Goal: Information Seeking & Learning: Learn about a topic

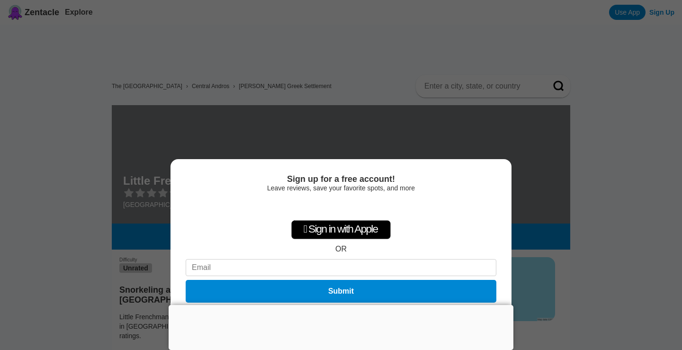
click at [337, 305] on div at bounding box center [341, 305] width 345 height 0
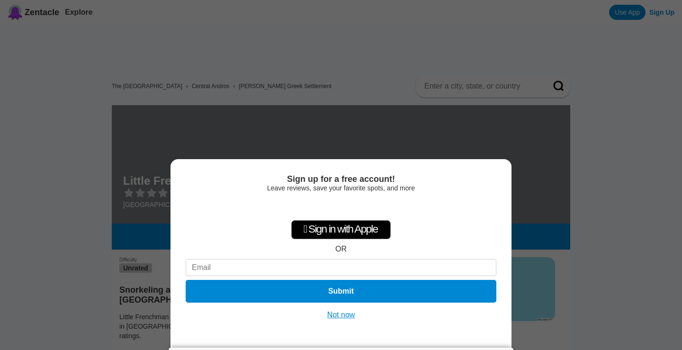
click at [348, 315] on button "Not now" at bounding box center [341, 314] width 34 height 9
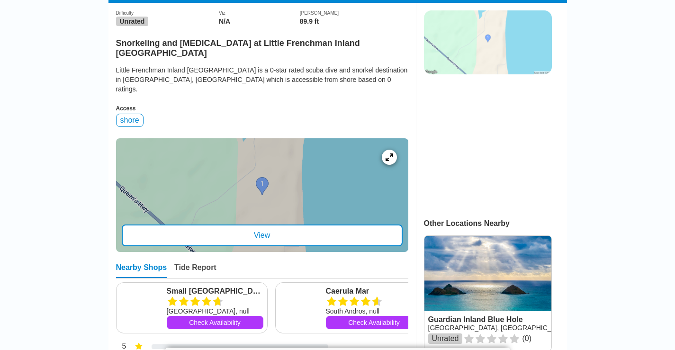
scroll to position [247, 0]
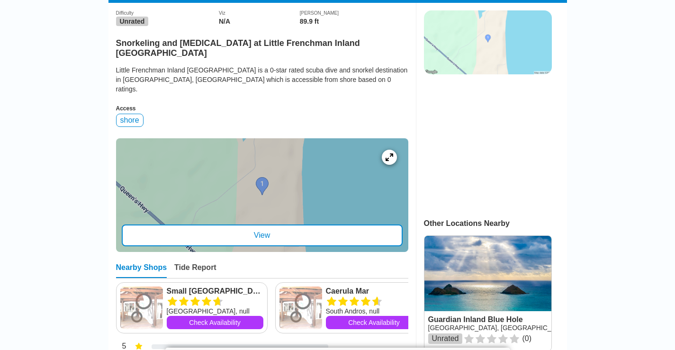
click at [261, 163] on div at bounding box center [262, 195] width 292 height 114
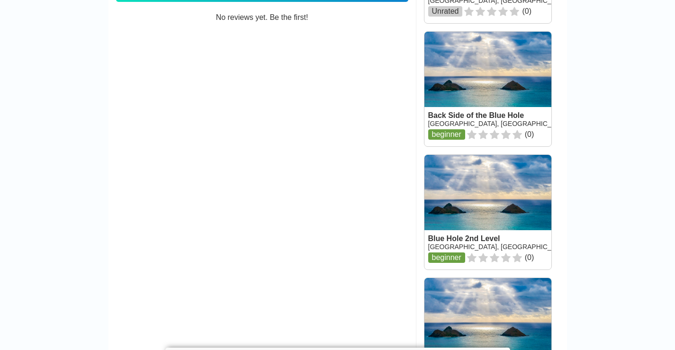
scroll to position [696, 0]
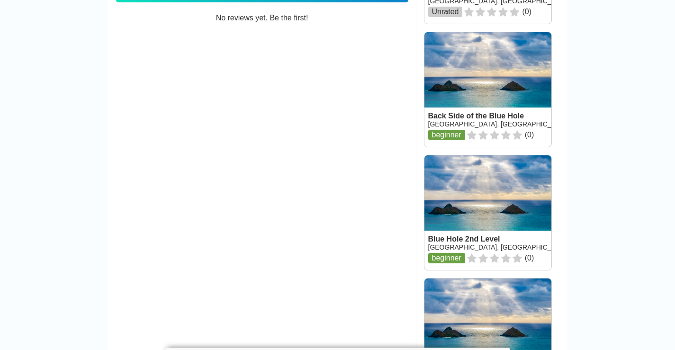
click at [488, 193] on link at bounding box center [487, 212] width 127 height 115
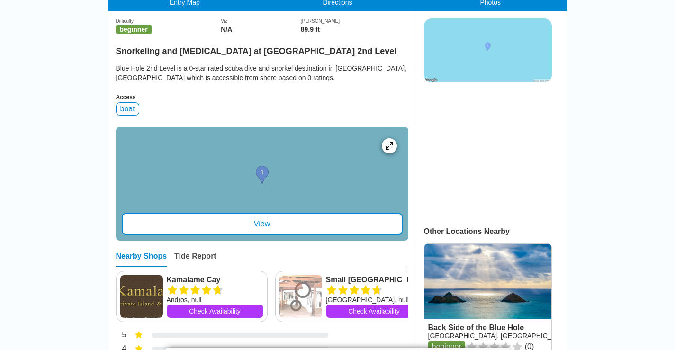
scroll to position [238, 0]
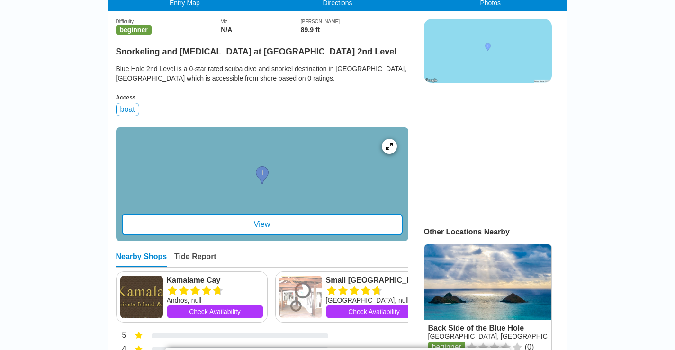
click at [264, 225] on div "View" at bounding box center [262, 224] width 281 height 22
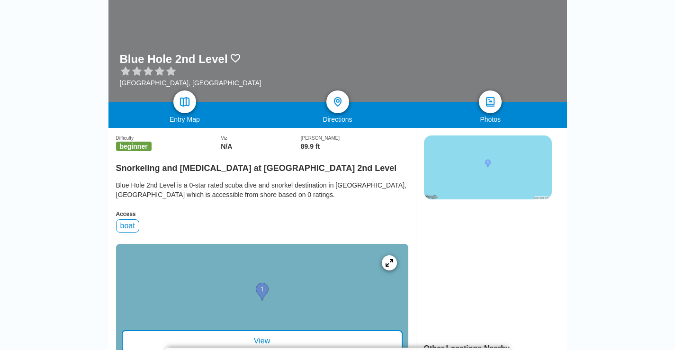
scroll to position [109, 0]
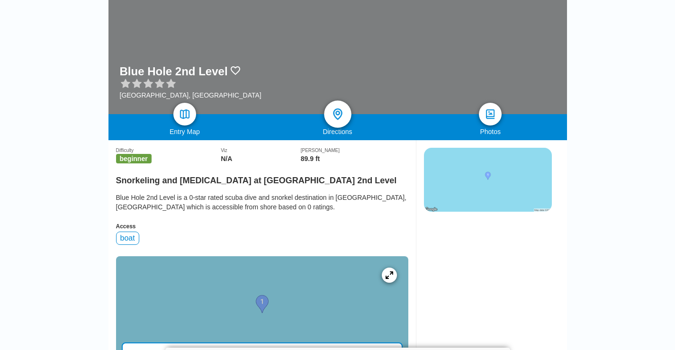
click at [338, 113] on img at bounding box center [337, 114] width 14 height 14
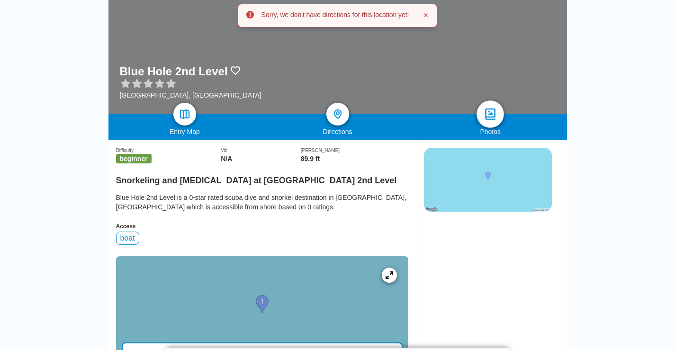
click at [487, 110] on img at bounding box center [490, 114] width 14 height 14
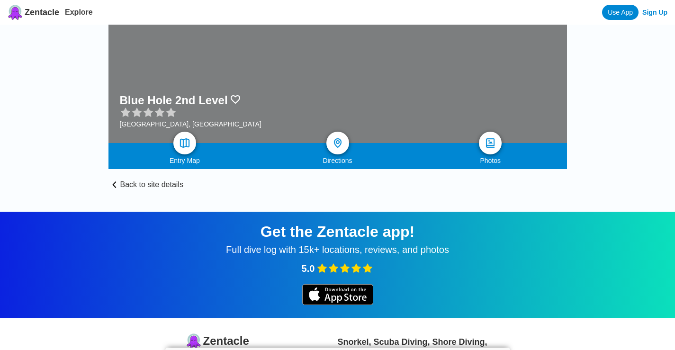
scroll to position [109, 0]
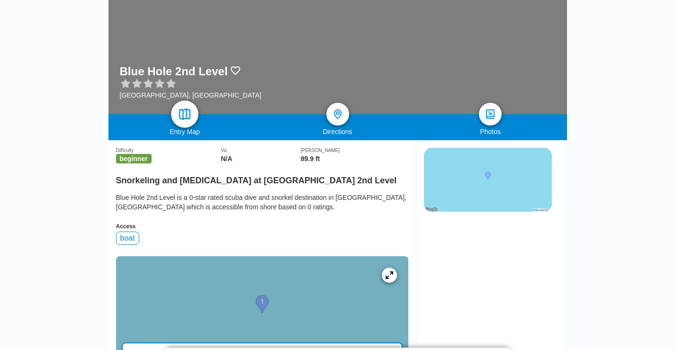
click at [180, 111] on img at bounding box center [185, 114] width 14 height 14
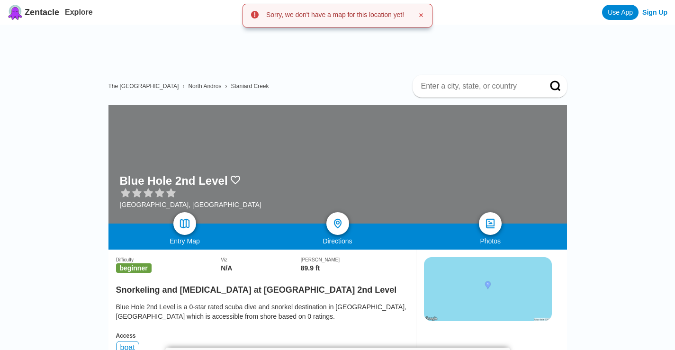
scroll to position [0, 0]
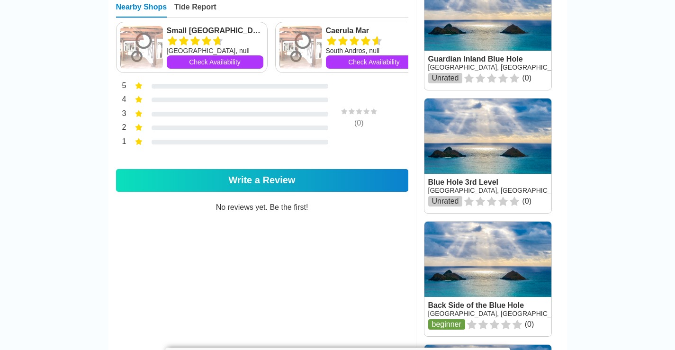
scroll to position [513, 0]
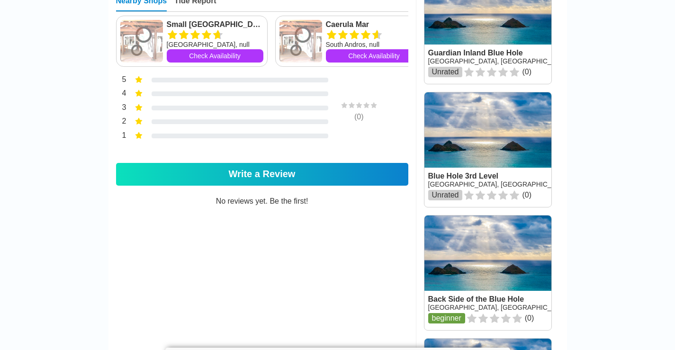
click at [495, 139] on link at bounding box center [487, 149] width 127 height 115
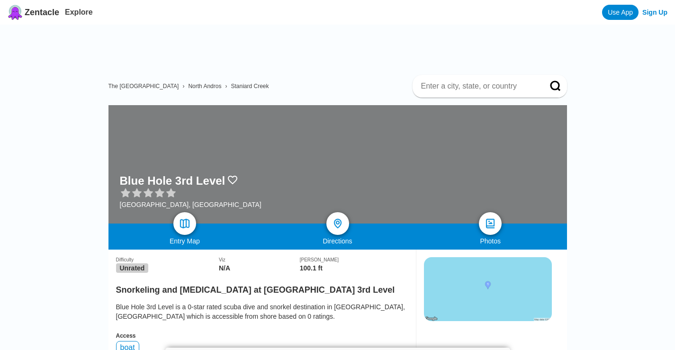
scroll to position [513, 0]
